Goal: Task Accomplishment & Management: Manage account settings

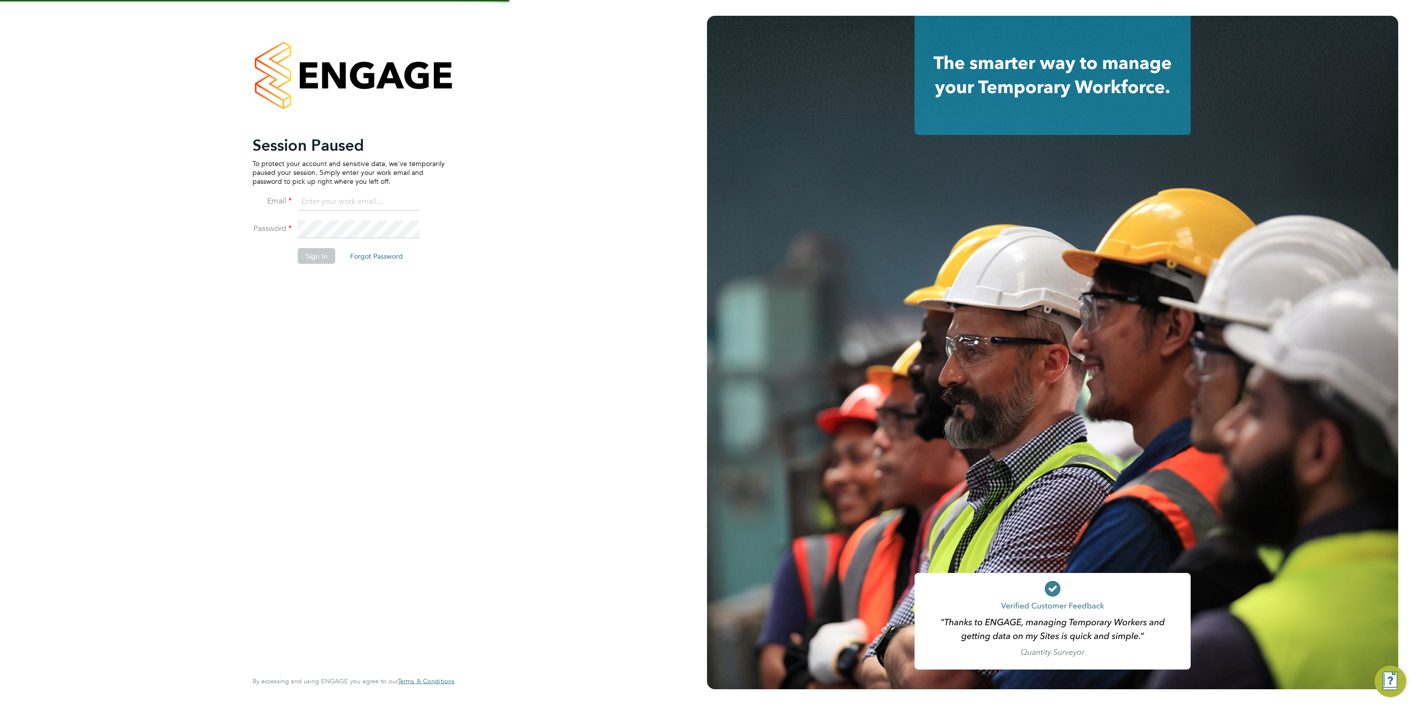
type input "chloe@protechltd.co.uk"
click at [320, 260] on button "Sign In" at bounding box center [316, 256] width 37 height 16
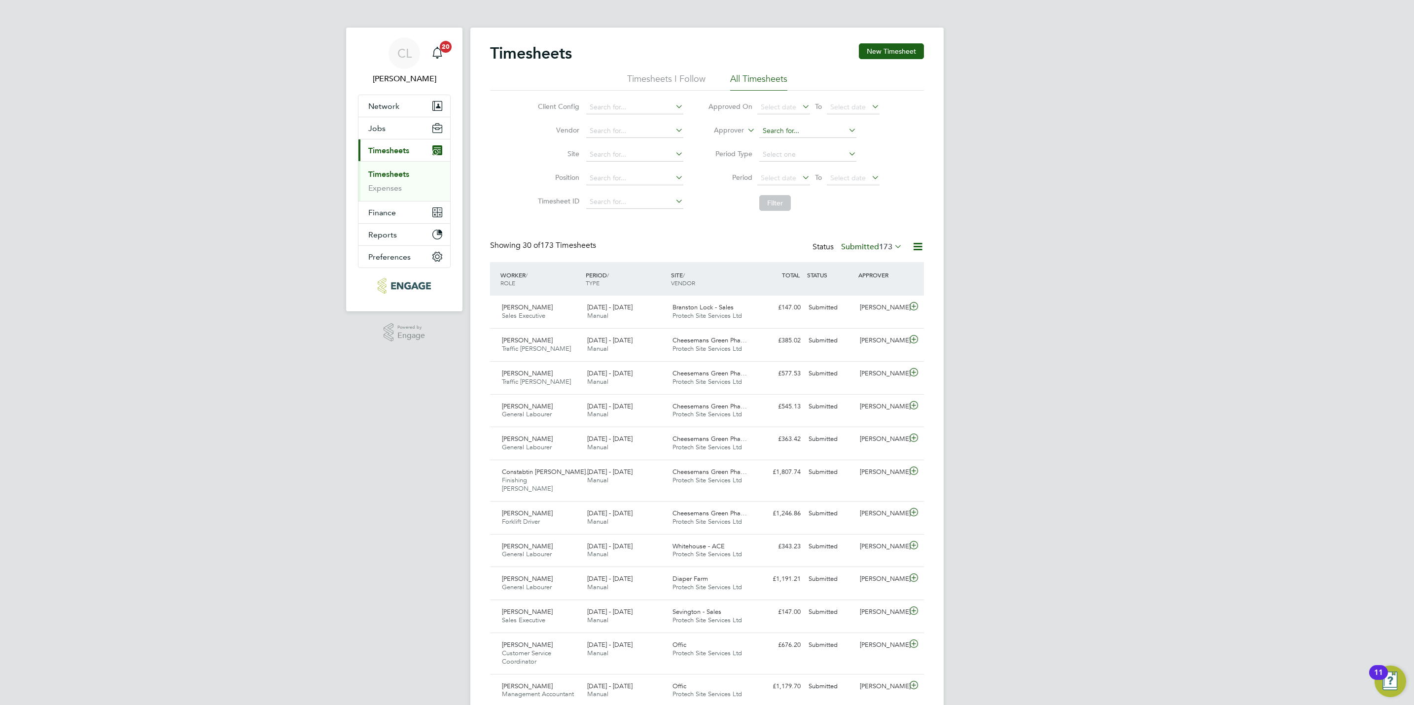
click at [775, 135] on input at bounding box center [807, 131] width 97 height 14
click at [792, 163] on li "Stef an Fernandez" at bounding box center [807, 158] width 98 height 13
type input "[PERSON_NAME]"
click at [782, 219] on div "Timesheets New Timesheet Timesheets I Follow All Timesheets Client Config Vendo…" at bounding box center [707, 681] width 434 height 1276
click at [782, 209] on button "Filter" at bounding box center [775, 203] width 32 height 16
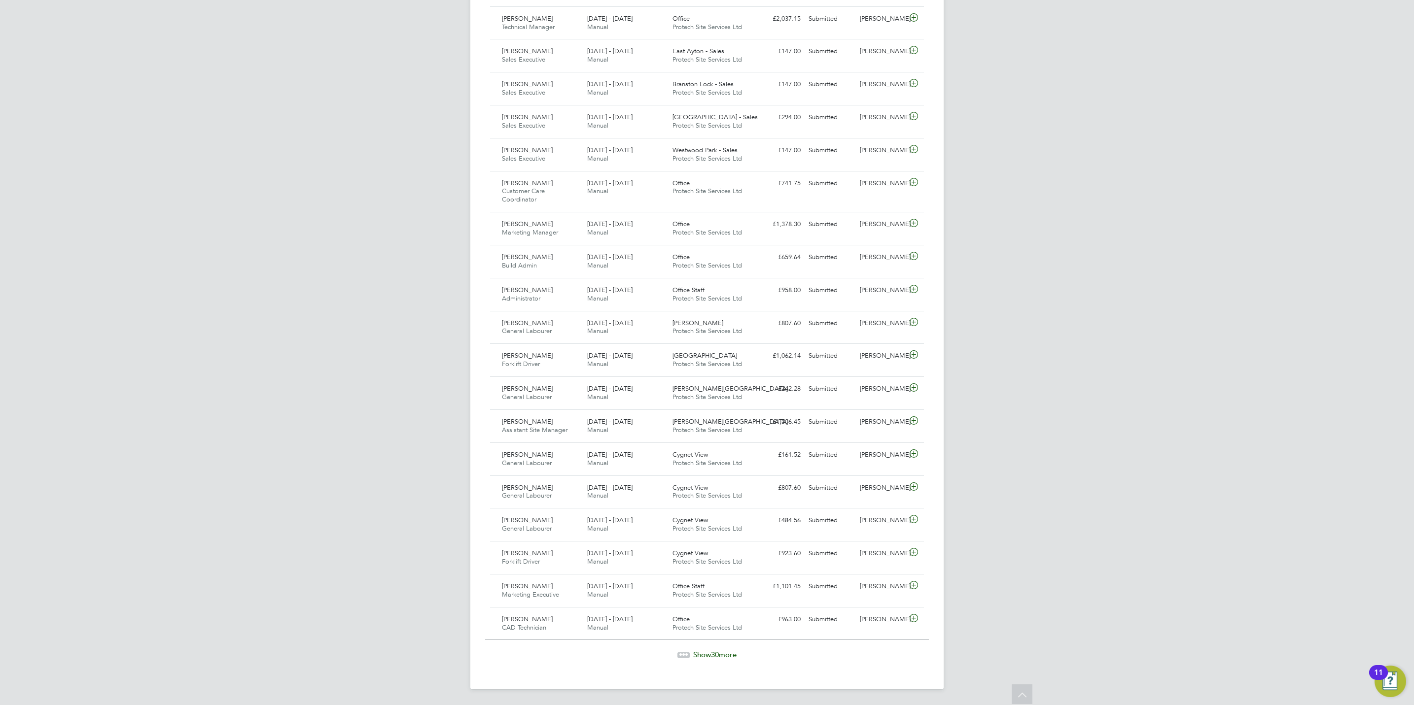
click at [702, 660] on div "Timesheets New Timesheet Timesheets I Follow All Timesheets Client Config Vendo…" at bounding box center [706, 29] width 473 height 1322
click at [702, 655] on span "Show 30 more" at bounding box center [714, 654] width 43 height 9
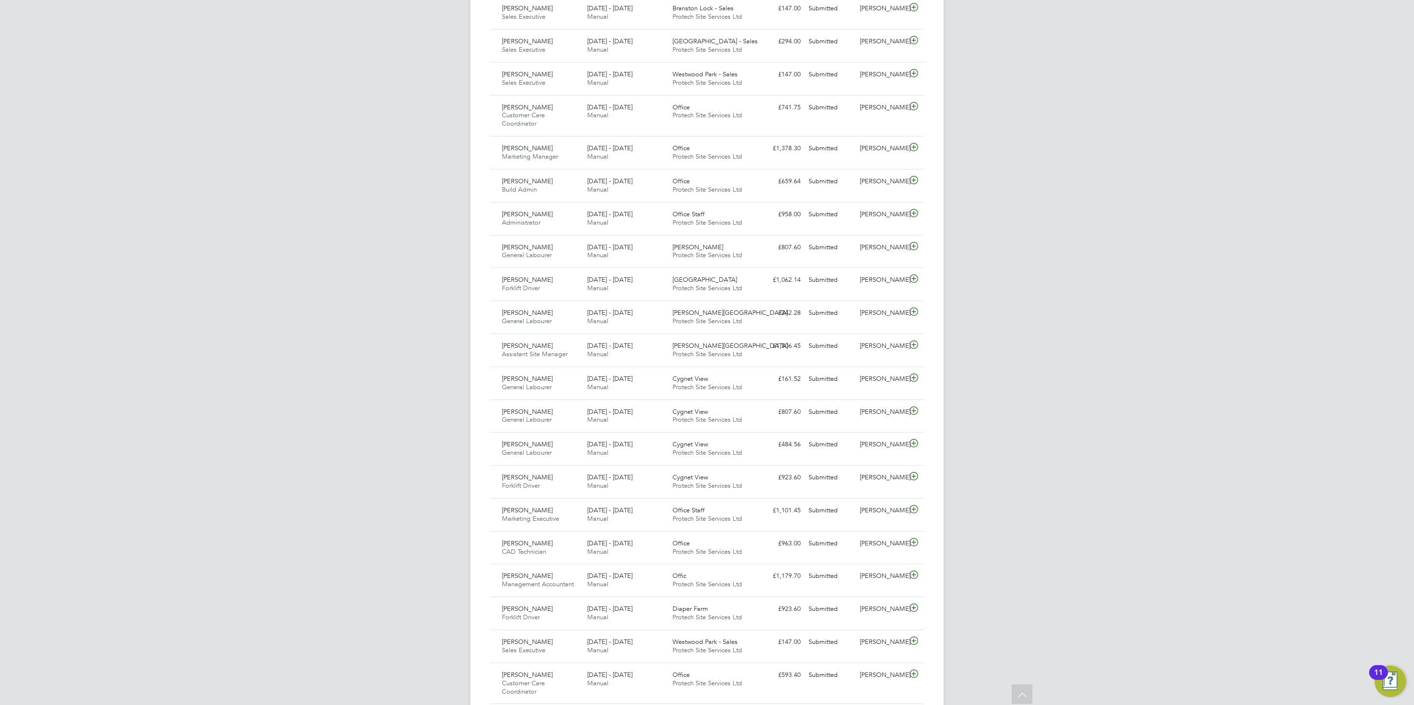
scroll to position [824, 0]
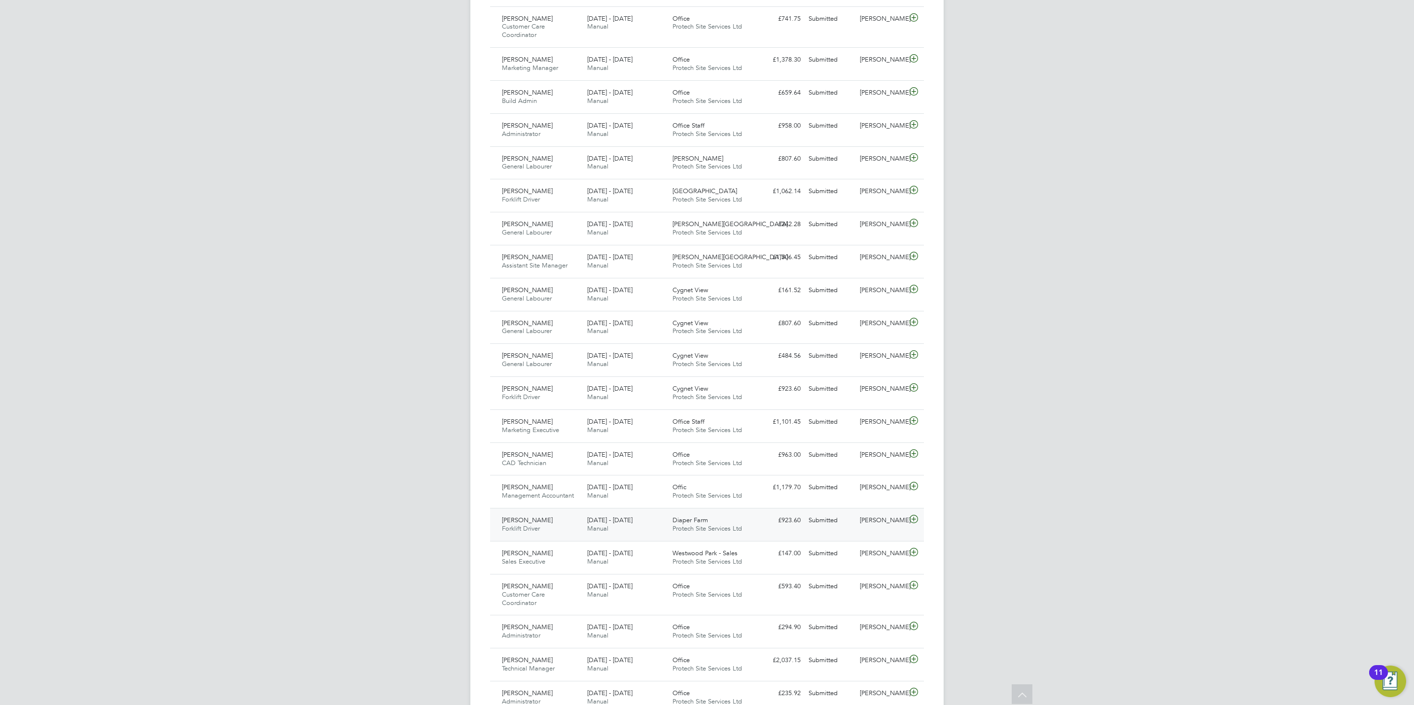
click at [914, 524] on icon at bounding box center [914, 520] width 12 height 8
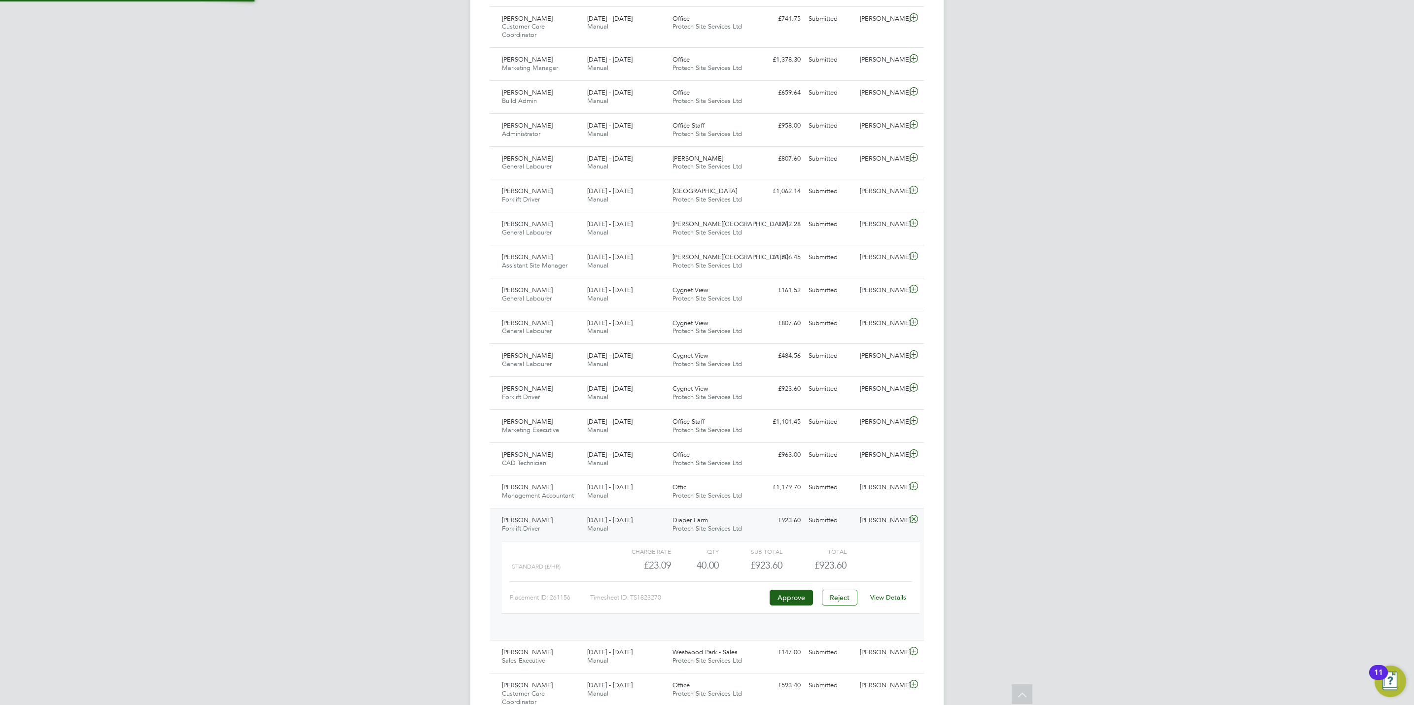
scroll to position [16, 96]
click at [891, 602] on link "View Details" at bounding box center [888, 598] width 36 height 8
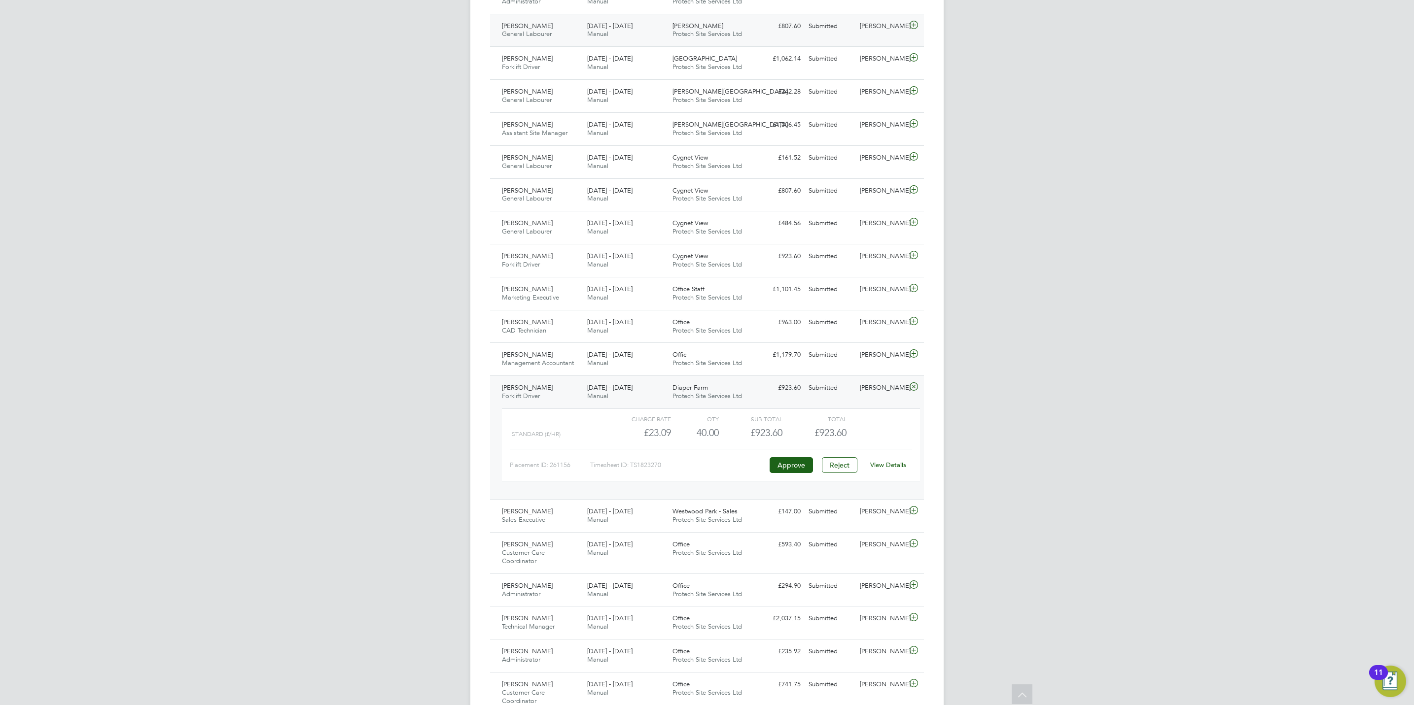
scroll to position [961, 0]
click at [914, 510] on icon at bounding box center [914, 506] width 12 height 8
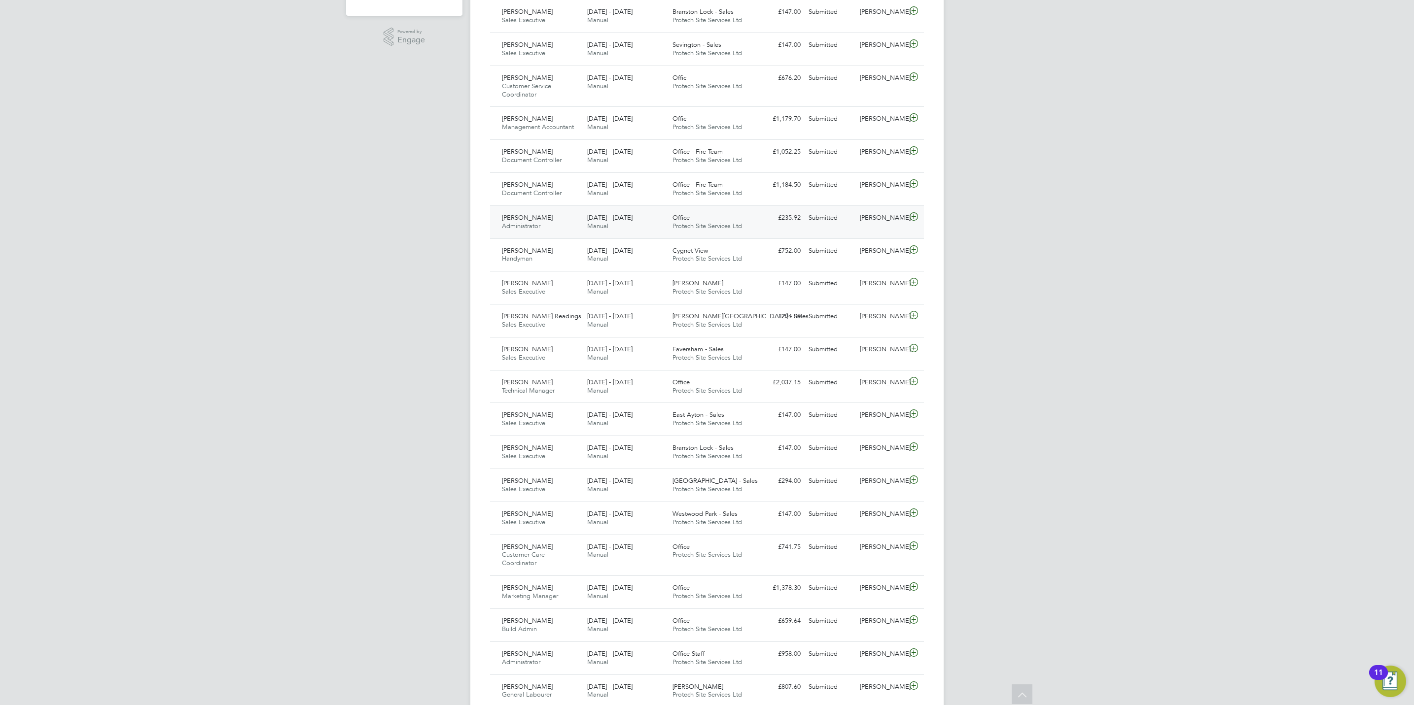
scroll to position [0, 0]
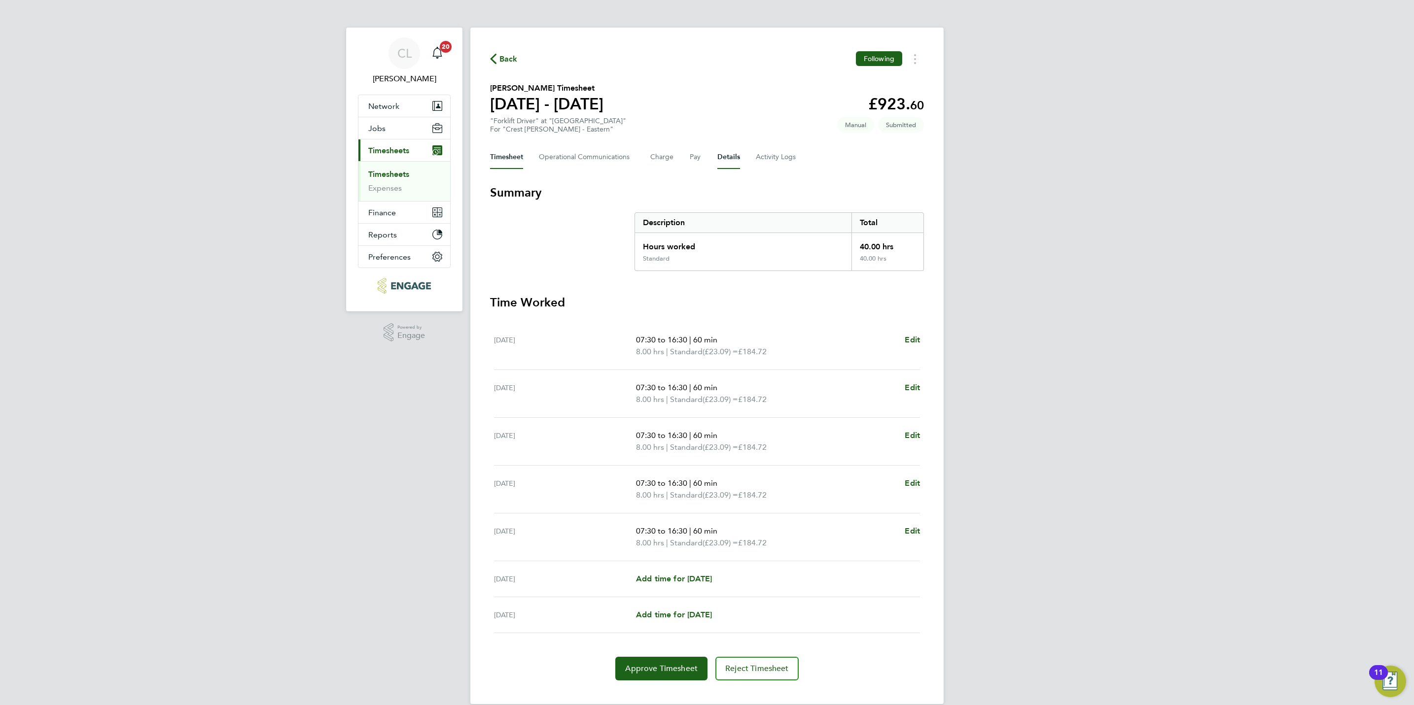
click at [732, 161] on button "Details" at bounding box center [728, 157] width 23 height 24
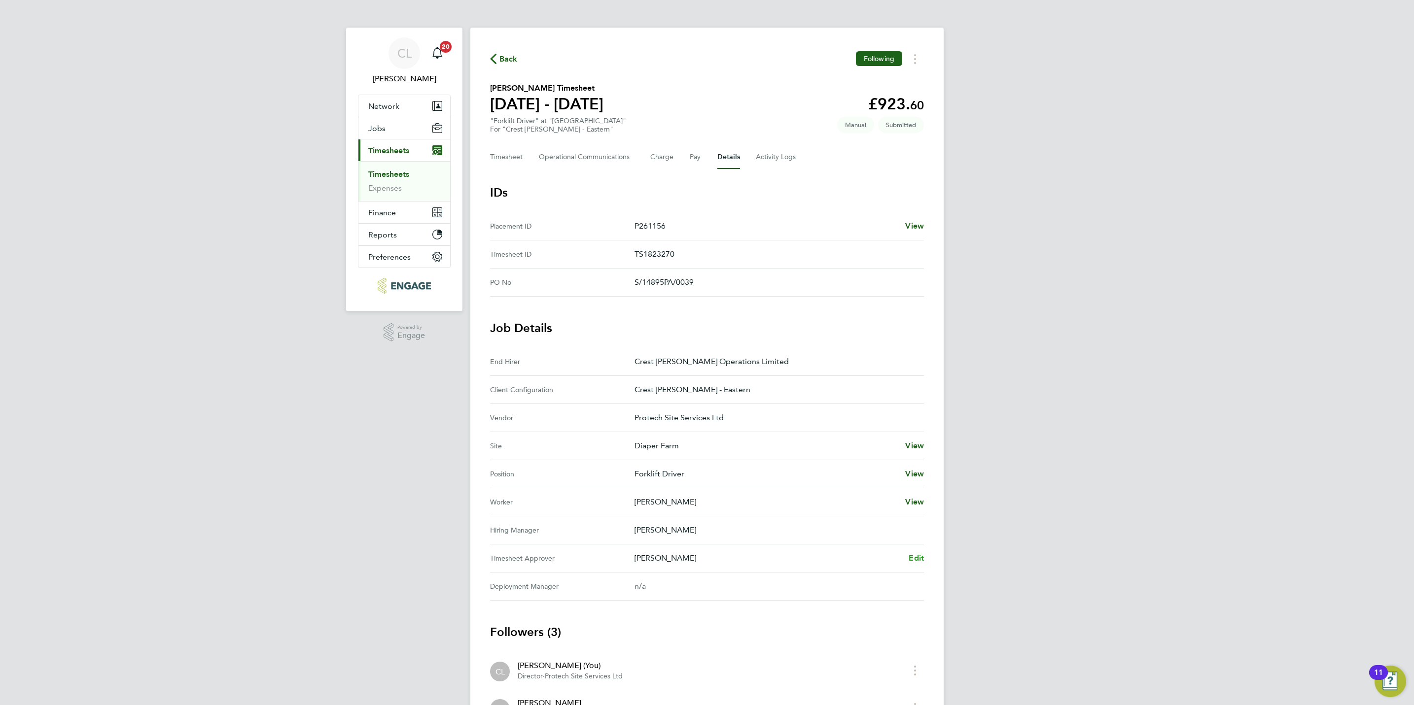
click at [921, 562] on span "Edit" at bounding box center [916, 558] width 15 height 9
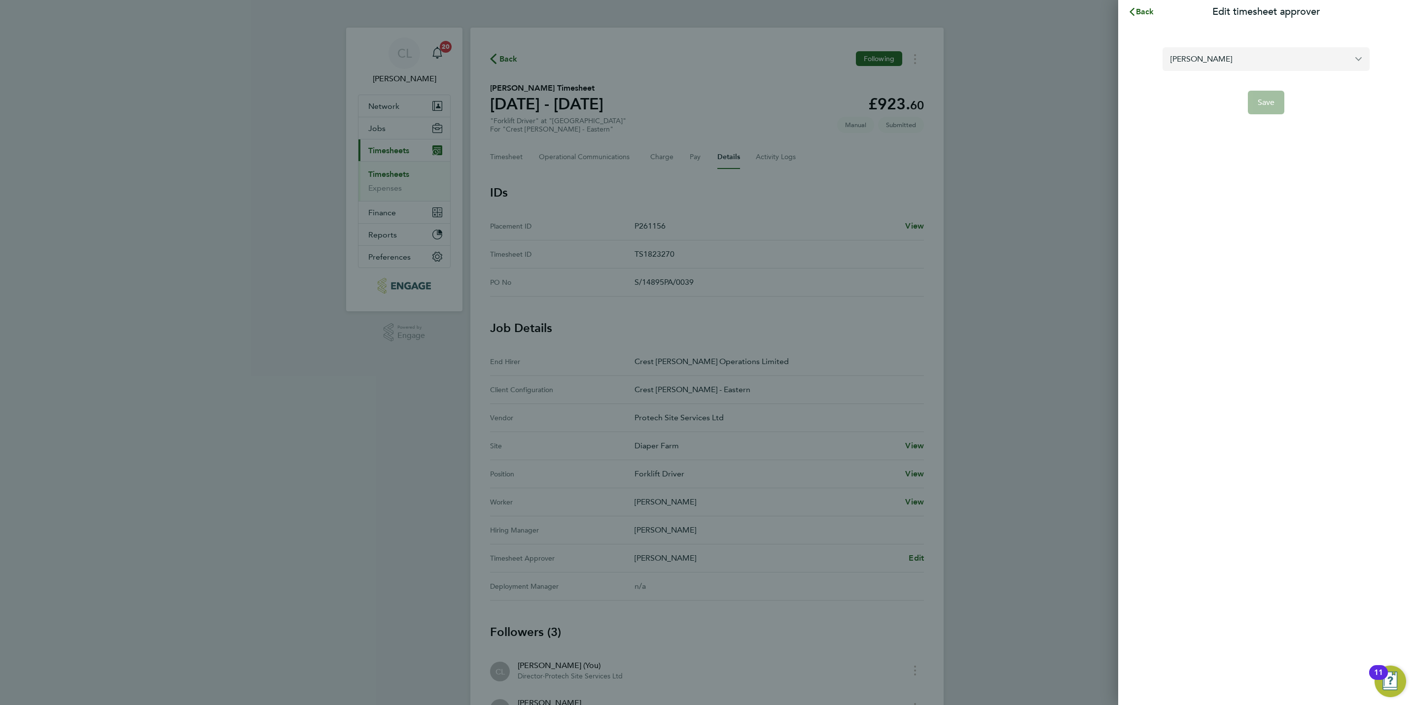
click at [1253, 65] on input "[PERSON_NAME]" at bounding box center [1265, 58] width 207 height 23
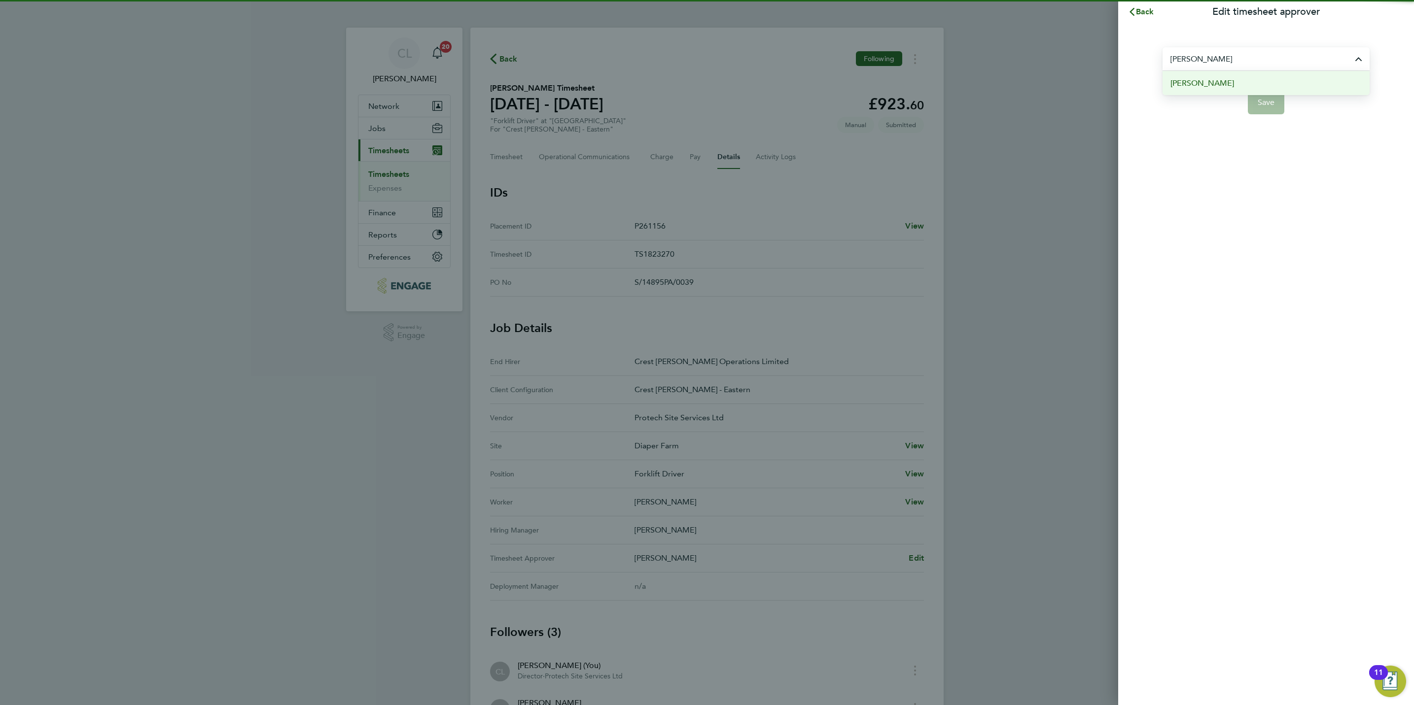
click at [1235, 78] on li "[PERSON_NAME]" at bounding box center [1265, 83] width 207 height 24
type input "[PERSON_NAME]"
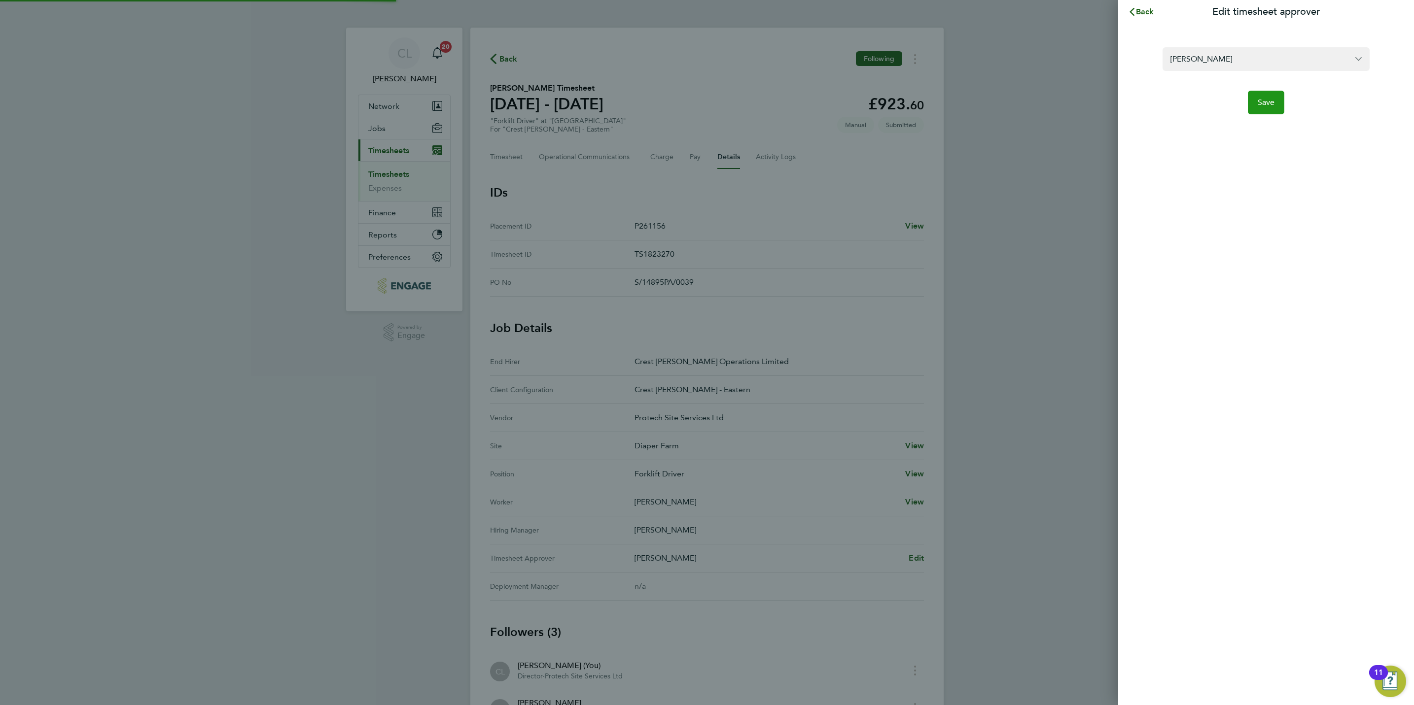
click at [1259, 110] on button "Save" at bounding box center [1266, 103] width 37 height 24
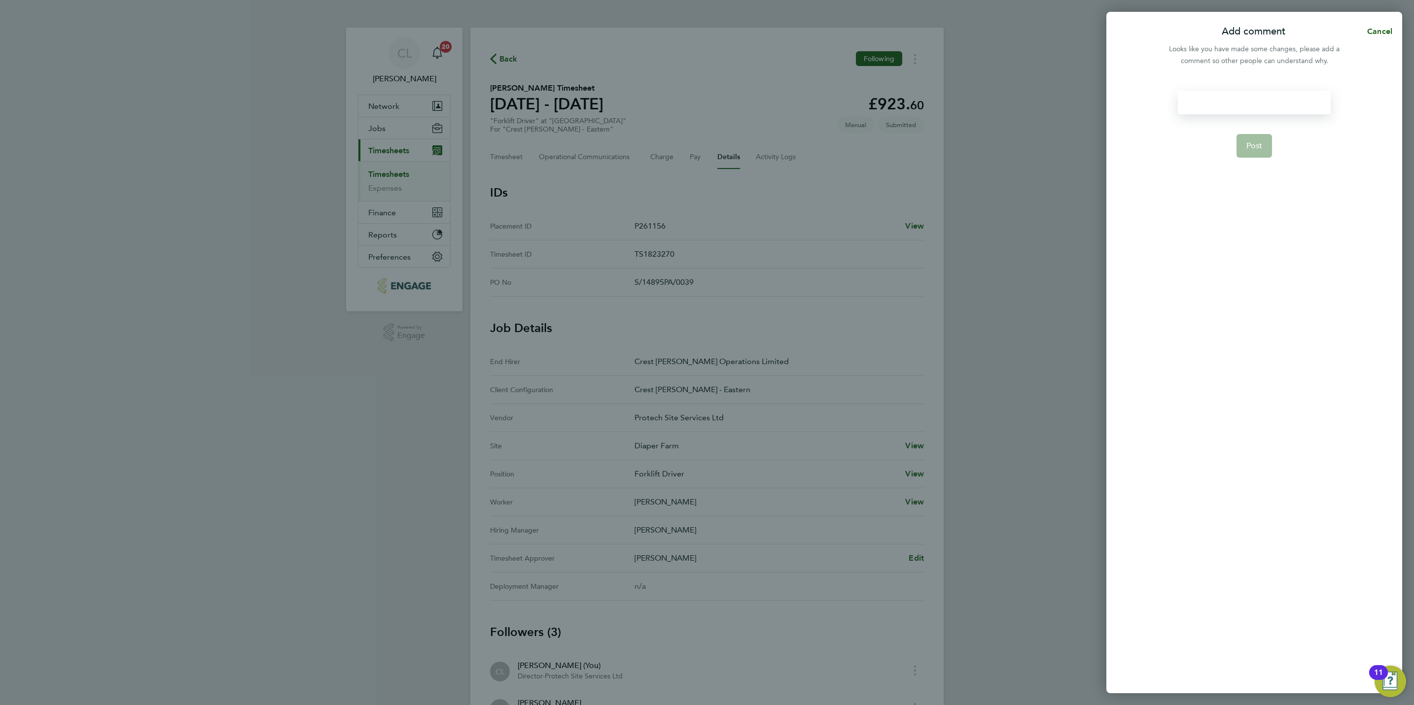
click at [1247, 100] on div at bounding box center [1254, 103] width 152 height 24
click at [1247, 101] on div at bounding box center [1254, 103] width 152 height 24
click at [1250, 154] on button "Post" at bounding box center [1254, 146] width 36 height 24
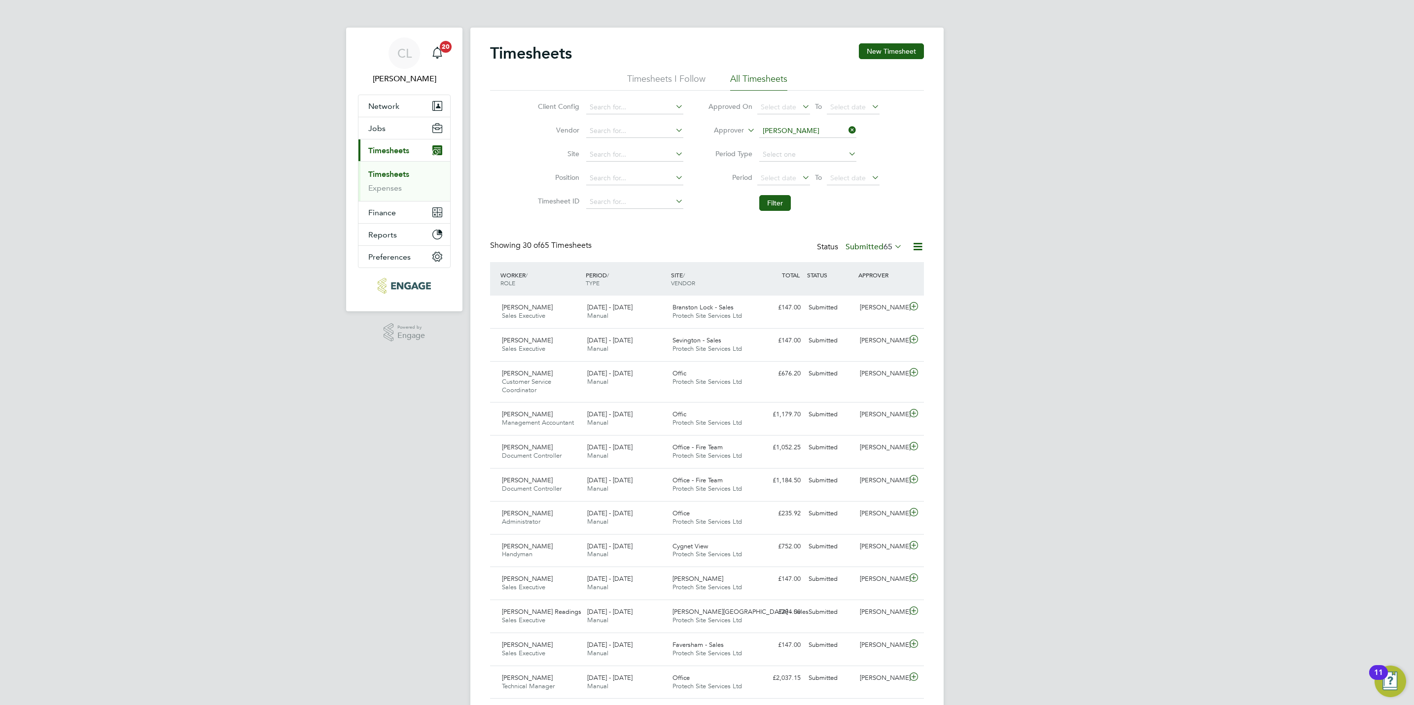
click at [846, 127] on icon at bounding box center [846, 130] width 0 height 14
click at [763, 208] on button "Filter" at bounding box center [775, 203] width 32 height 16
